Goal: Communication & Community: Answer question/provide support

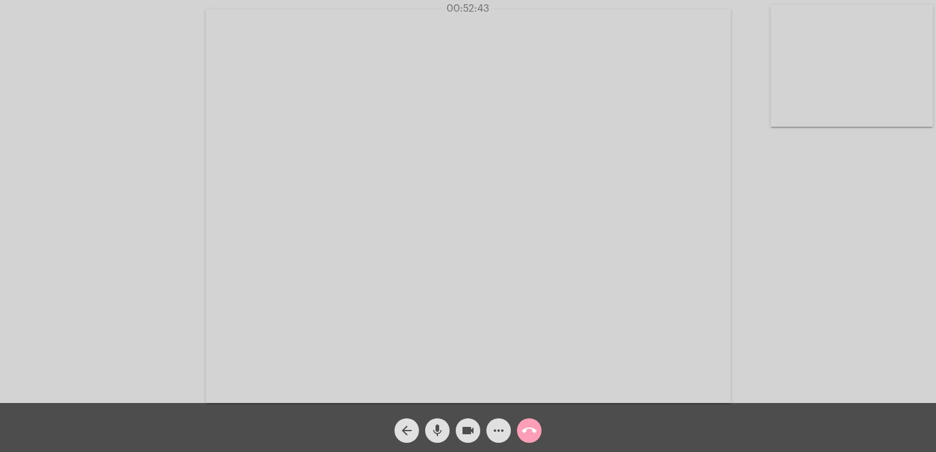
click at [521, 424] on button "call_end" at bounding box center [529, 430] width 24 height 24
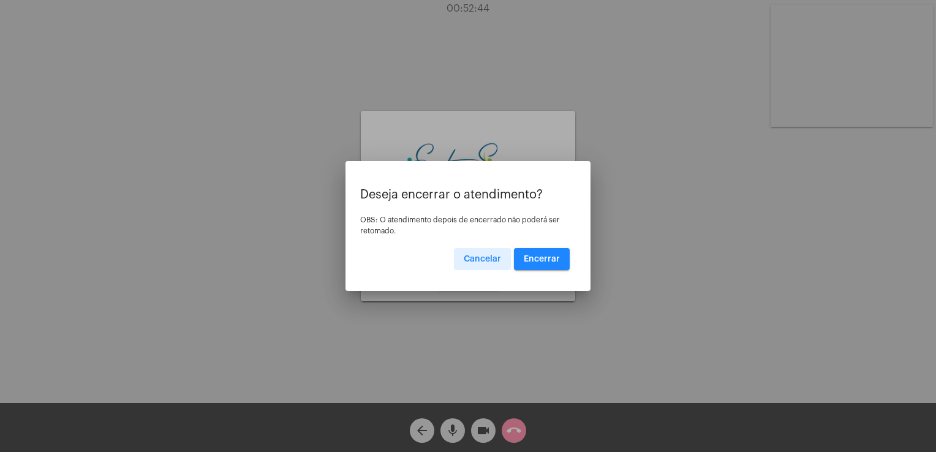
click at [551, 257] on span "Encerrar" at bounding box center [542, 259] width 36 height 9
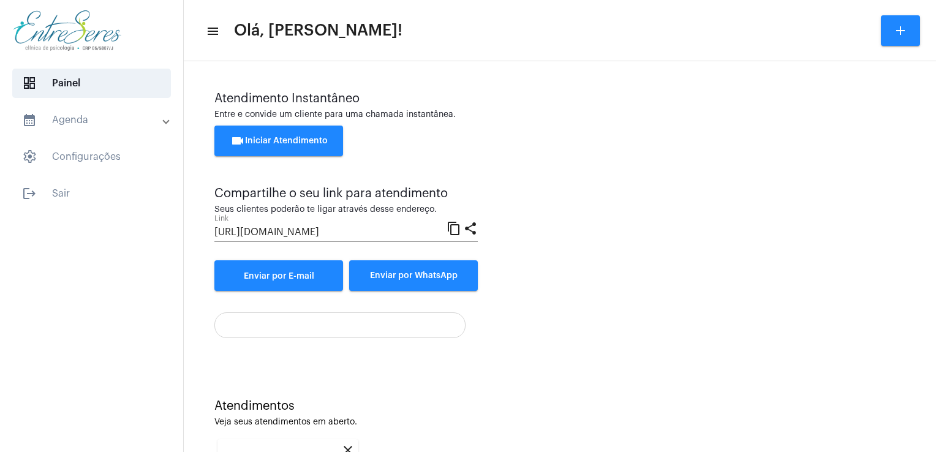
scroll to position [163, 0]
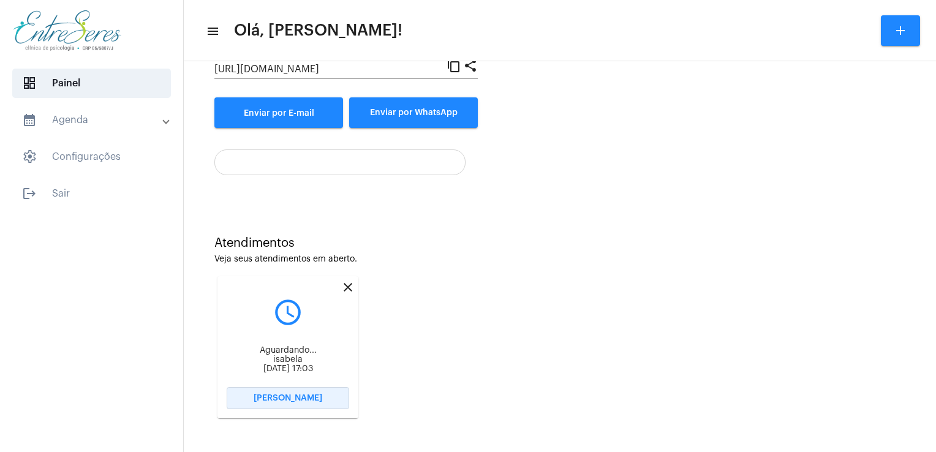
click at [323, 400] on button "[PERSON_NAME]" at bounding box center [288, 398] width 122 height 22
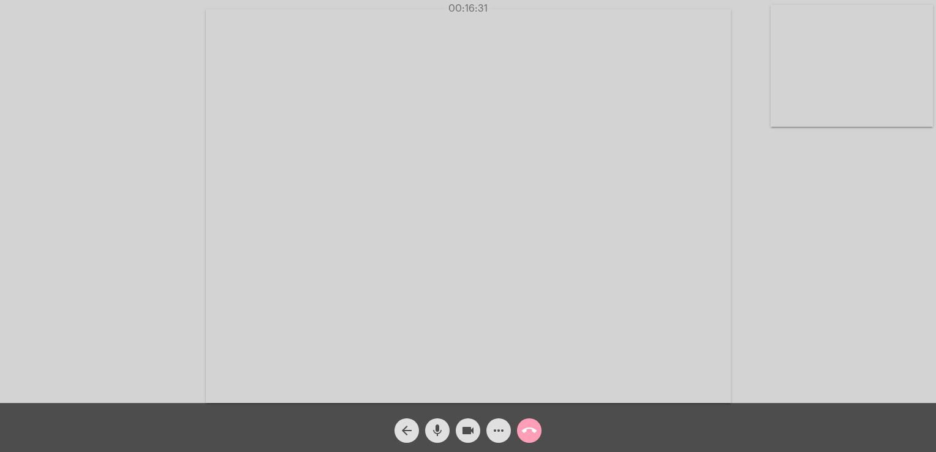
click at [532, 424] on mat-icon "call_end" at bounding box center [529, 430] width 15 height 15
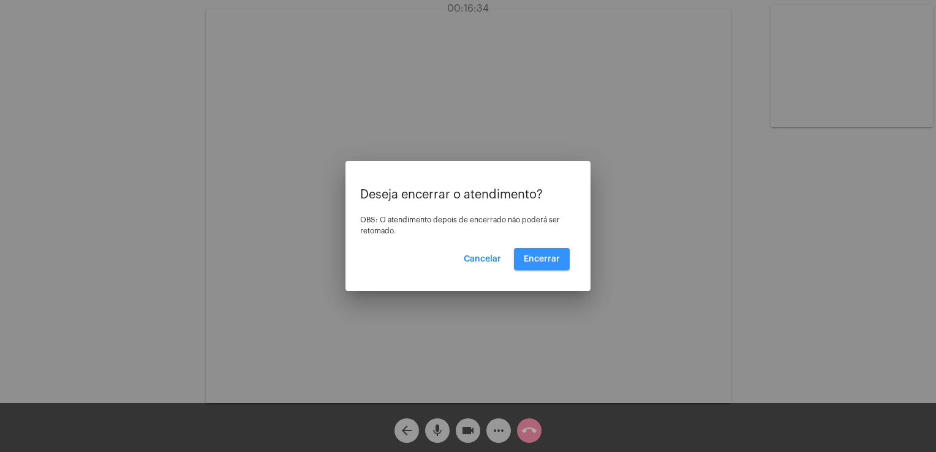
click at [516, 263] on button "Encerrar" at bounding box center [542, 259] width 56 height 22
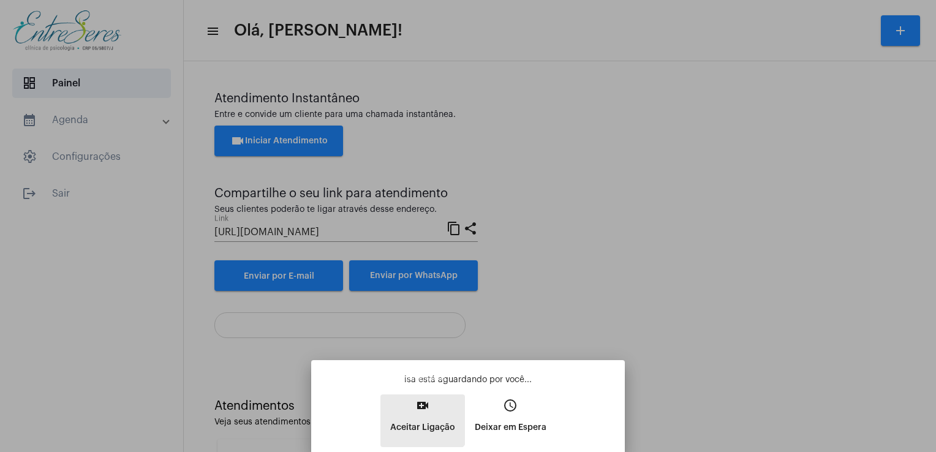
click at [419, 405] on mat-icon "video_call" at bounding box center [422, 405] width 15 height 15
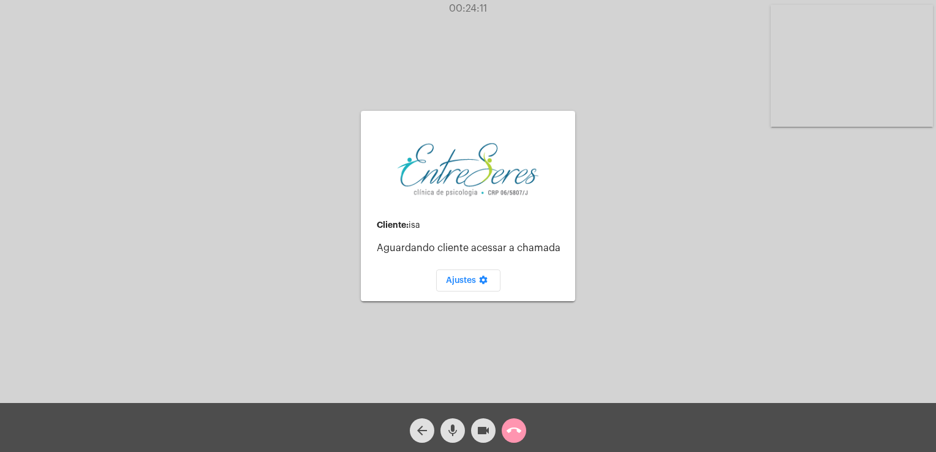
click at [515, 432] on mat-icon "call_end" at bounding box center [513, 430] width 15 height 15
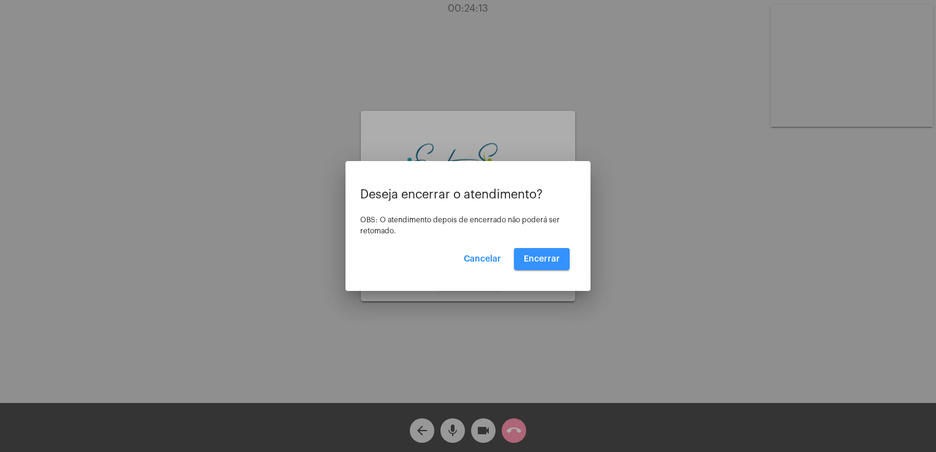
click at [539, 262] on span "Encerrar" at bounding box center [542, 259] width 36 height 9
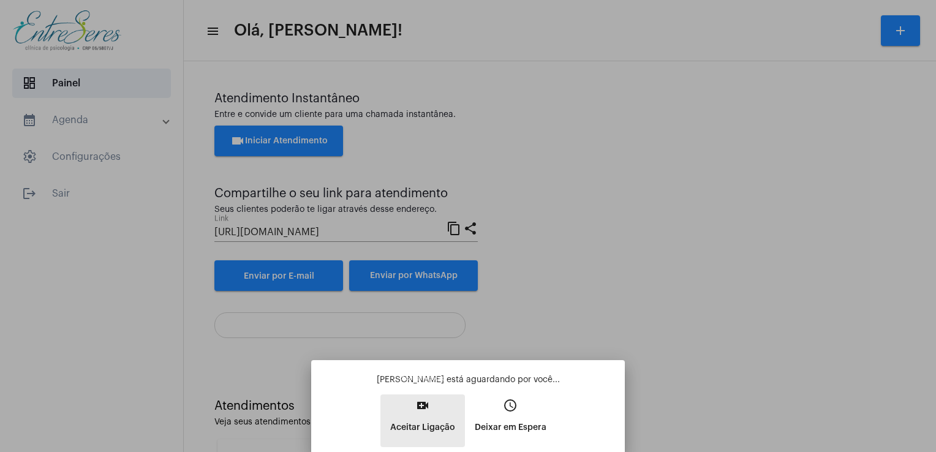
click at [435, 422] on p "Aceitar Ligação" at bounding box center [422, 427] width 65 height 22
